Goal: Find contact information: Find contact information

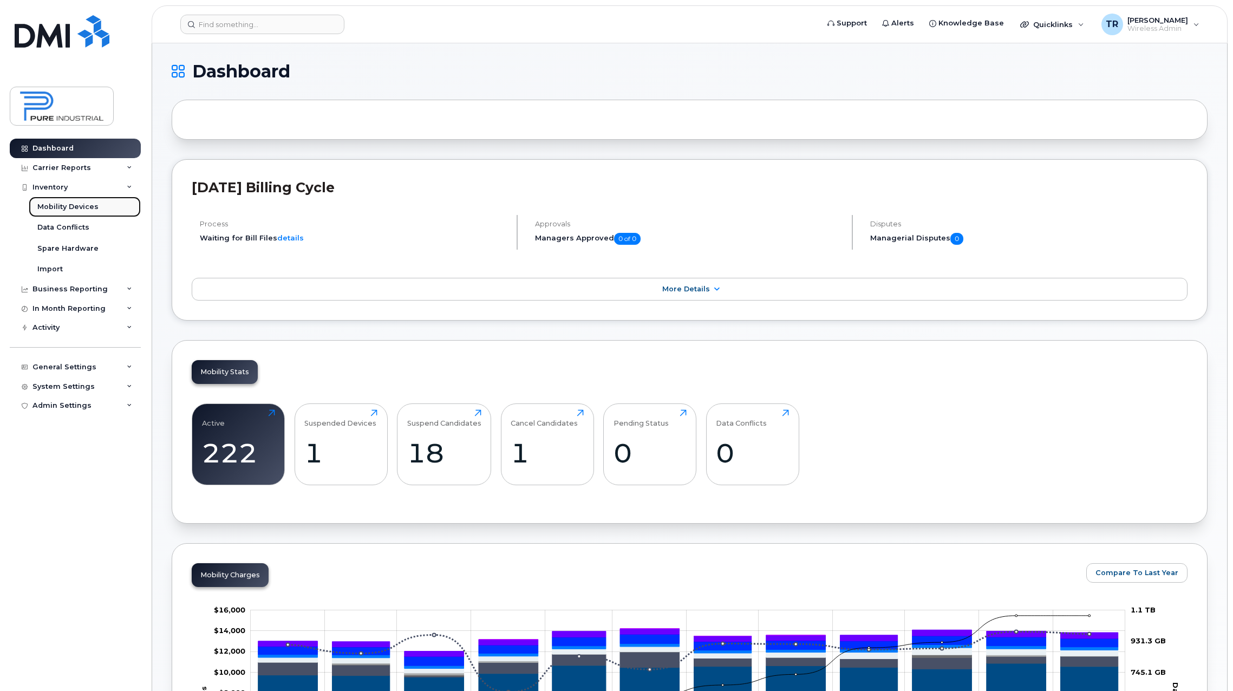
click at [68, 205] on div "Mobility Devices" at bounding box center [67, 207] width 61 height 10
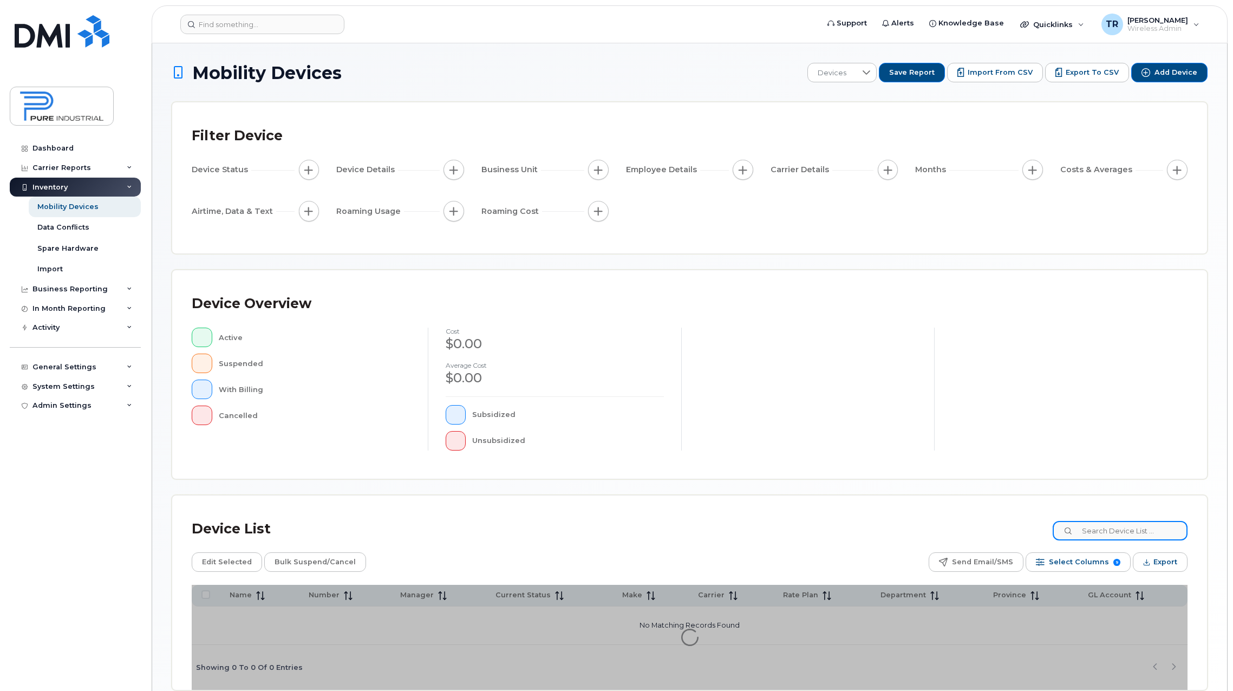
click at [1094, 533] on input at bounding box center [1119, 530] width 135 height 19
type input "shil"
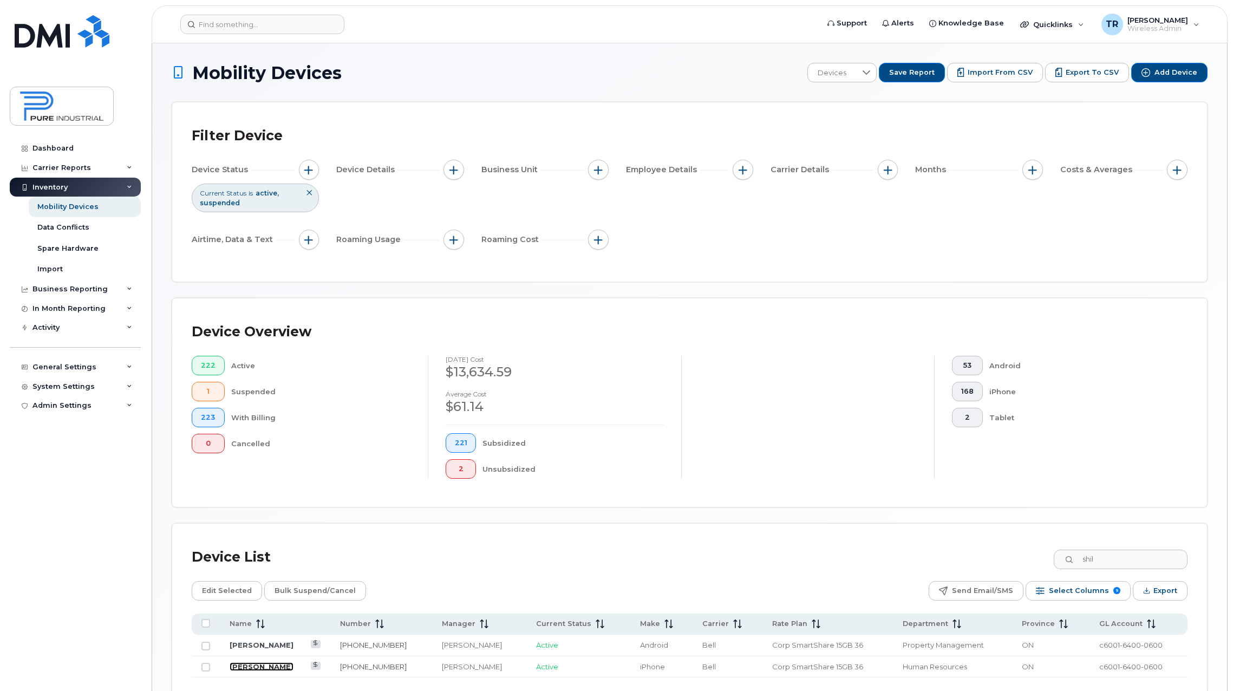
click at [259, 666] on link "[PERSON_NAME]" at bounding box center [262, 666] width 64 height 9
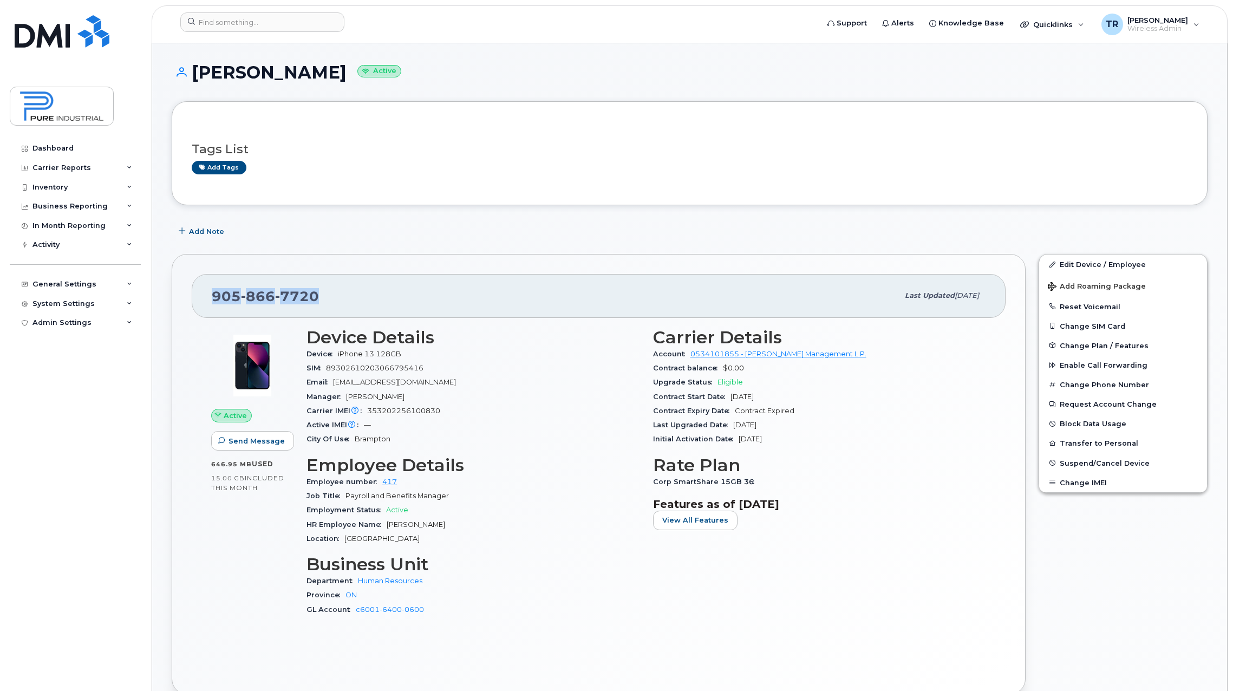
drag, startPoint x: 344, startPoint y: 299, endPoint x: 210, endPoint y: 291, distance: 134.5
click at [210, 291] on div "[PHONE_NUMBER] Last updated [DATE]" at bounding box center [599, 295] width 814 height 43
copy span "[PHONE_NUMBER]"
